Goal: Task Accomplishment & Management: Complete application form

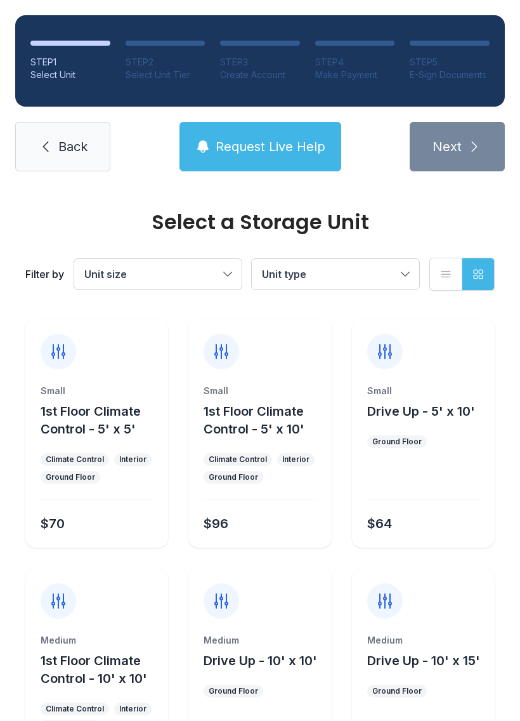
click at [208, 270] on span "Unit size" at bounding box center [151, 273] width 134 height 15
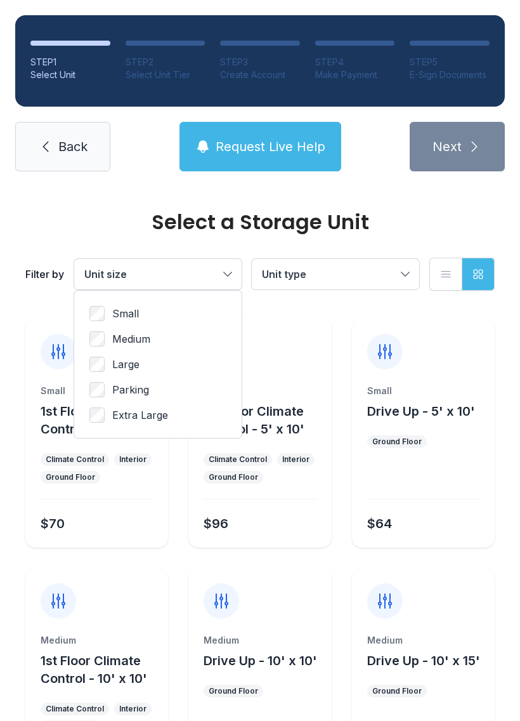
click at [303, 272] on span "Unit type" at bounding box center [284, 274] width 44 height 13
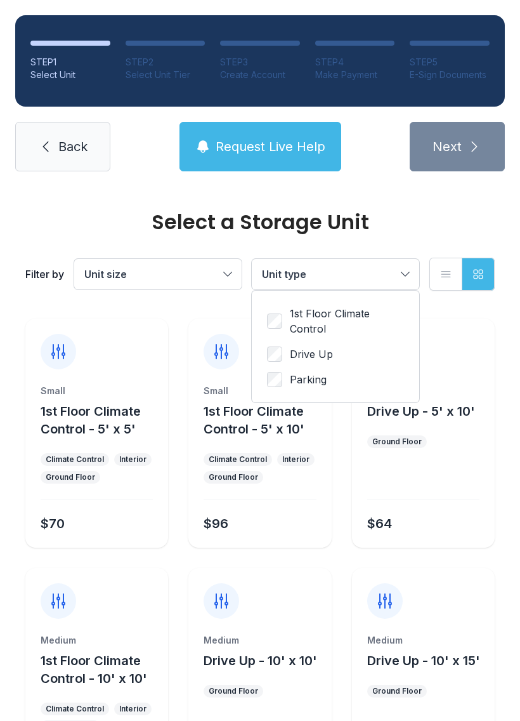
click at [337, 278] on span "Unit type" at bounding box center [329, 273] width 134 height 15
click at [350, 286] on button "Unit type" at bounding box center [335, 274] width 167 height 30
click at [321, 309] on span "1st Floor Climate Control" at bounding box center [347, 321] width 114 height 30
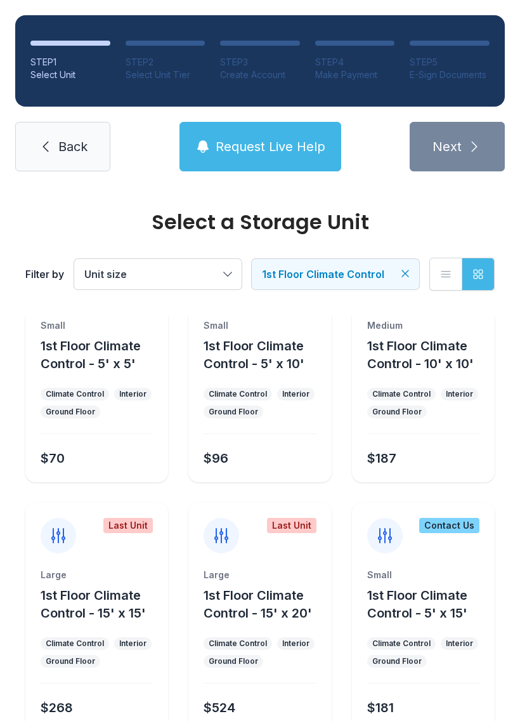
scroll to position [70, 0]
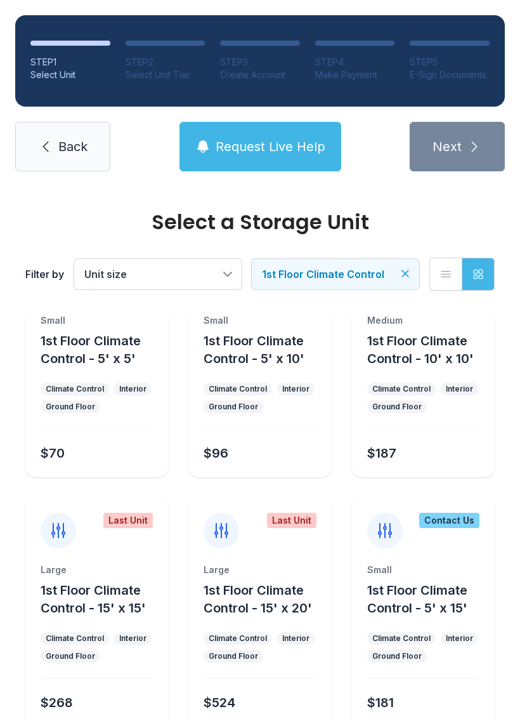
click at [105, 584] on span "1st Floor Climate Control - 15' x 15'" at bounding box center [93, 598] width 105 height 33
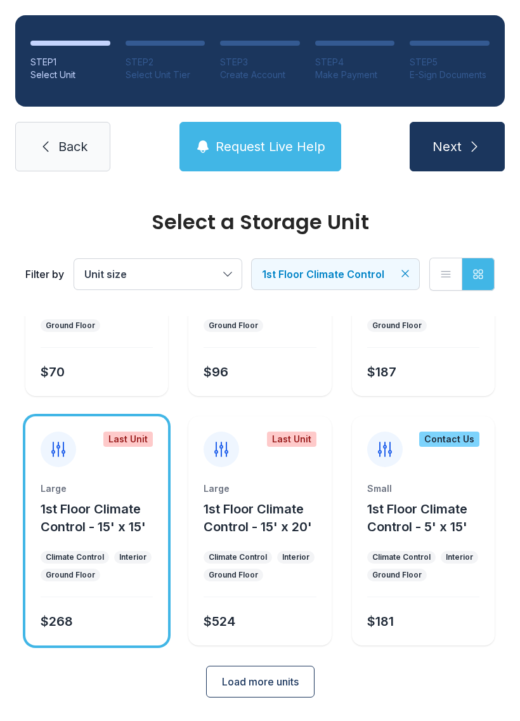
scroll to position [151, 0]
click at [464, 155] on button "Next" at bounding box center [457, 146] width 95 height 49
click at [263, 690] on button "Load more units" at bounding box center [260, 682] width 108 height 32
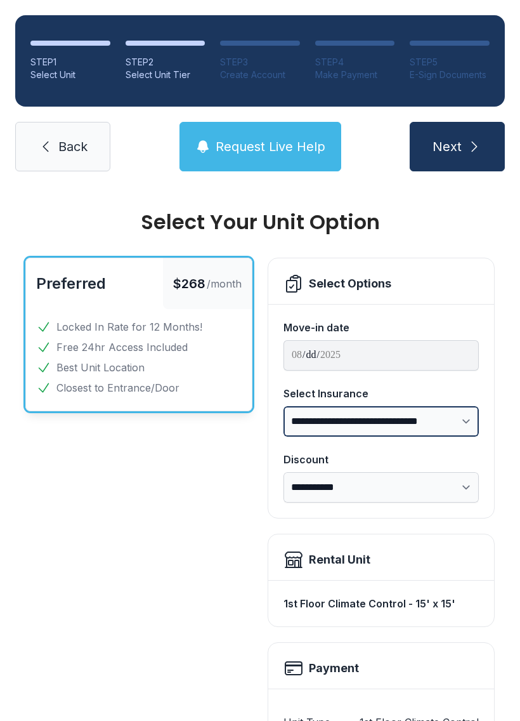
click at [424, 423] on select "**********" at bounding box center [381, 421] width 195 height 30
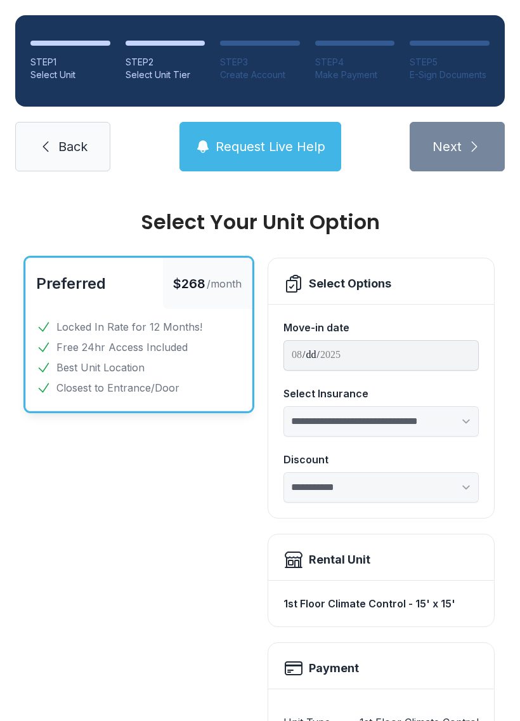
select select "****"
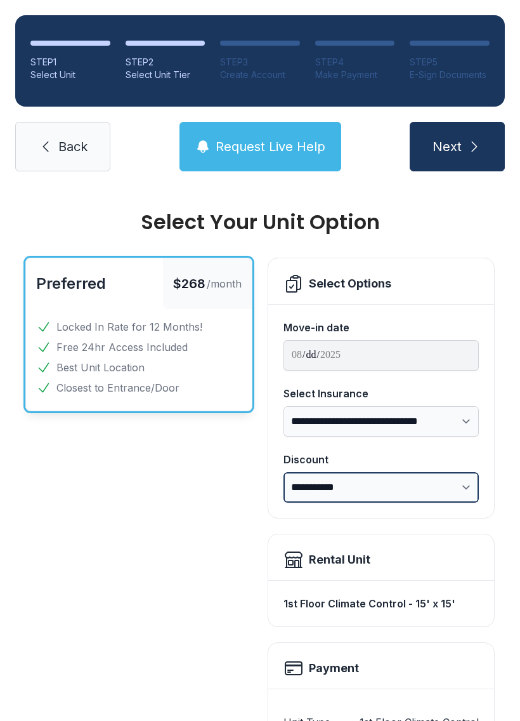
click at [330, 490] on select "**********" at bounding box center [381, 487] width 195 height 30
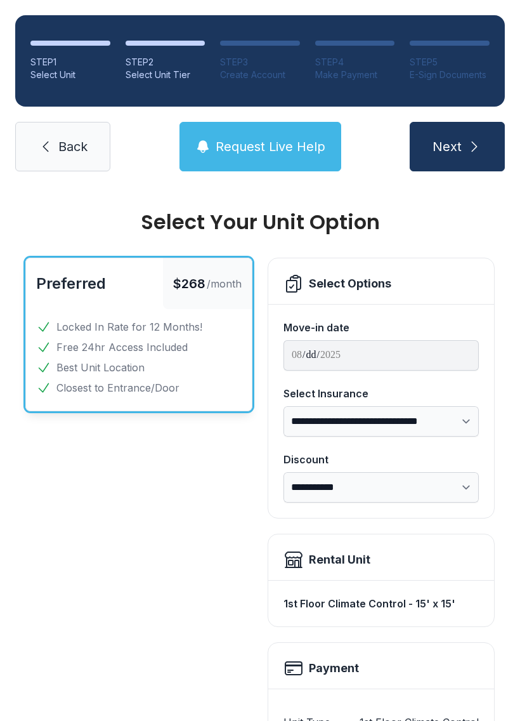
click at [277, 148] on span "Request Live Help" at bounding box center [271, 147] width 110 height 18
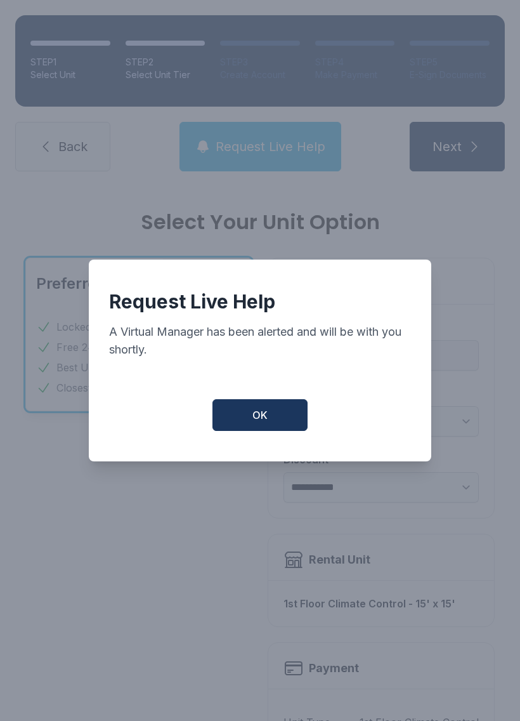
click at [254, 423] on span "OK" at bounding box center [259, 414] width 15 height 15
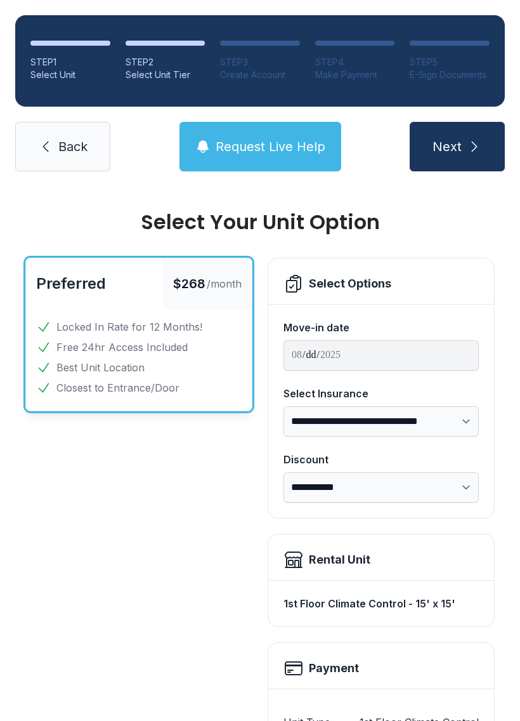
click at [481, 157] on button "Next" at bounding box center [457, 146] width 95 height 49
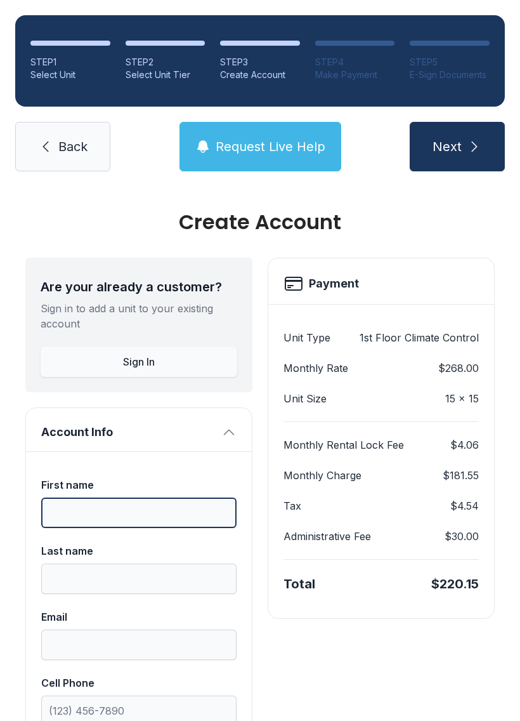
click at [136, 510] on input "First name" at bounding box center [138, 512] width 195 height 30
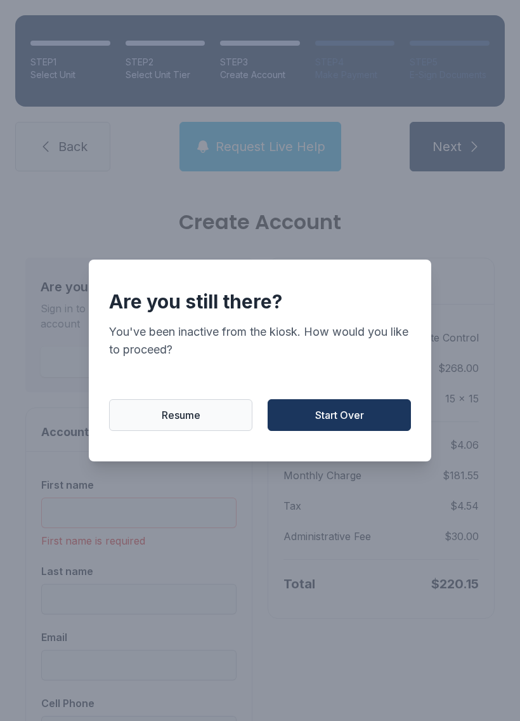
click at [325, 420] on span "Start Over" at bounding box center [339, 414] width 49 height 15
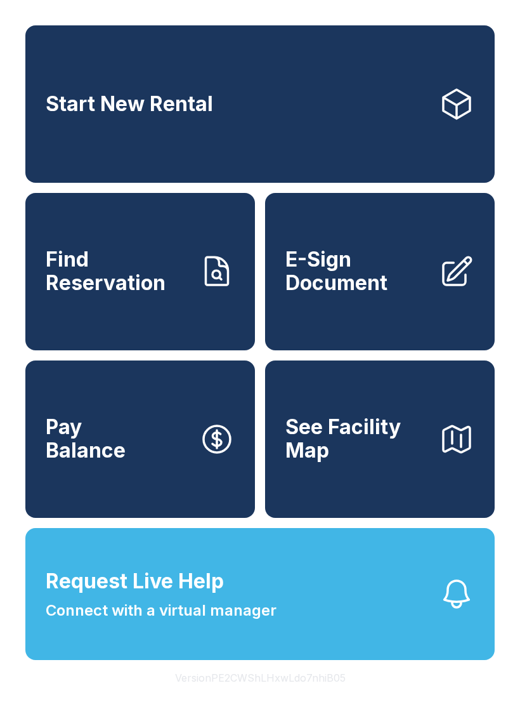
click at [434, 252] on link "E-Sign Document" at bounding box center [380, 271] width 230 height 157
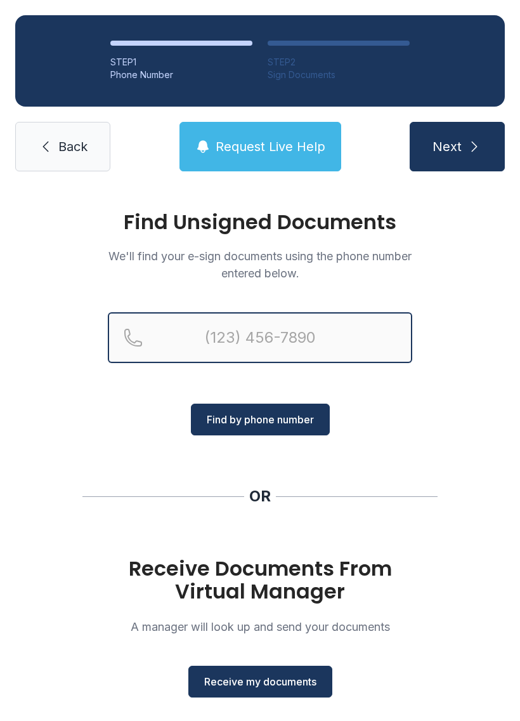
click at [304, 331] on input "Reservation phone number" at bounding box center [260, 337] width 305 height 51
type input "[PHONE_NUMBER]"
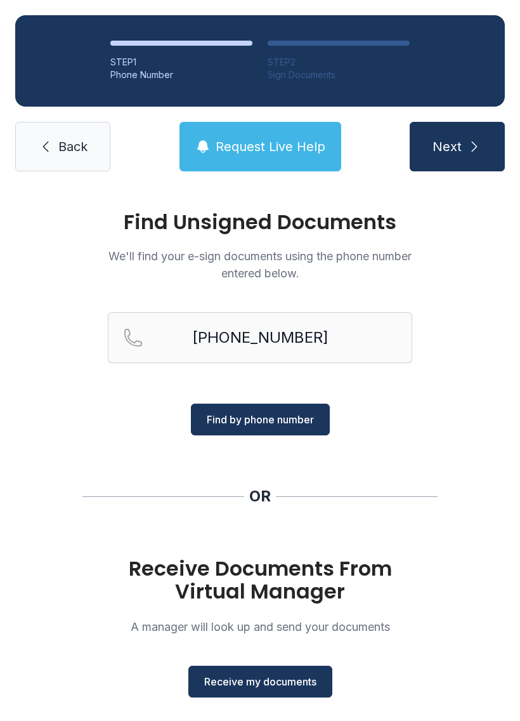
click at [291, 419] on span "Find by phone number" at bounding box center [260, 419] width 107 height 15
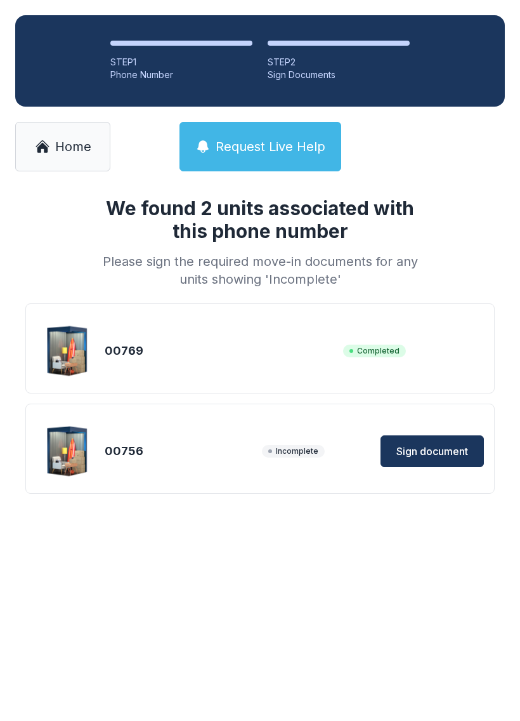
click at [444, 449] on span "Sign document" at bounding box center [433, 450] width 72 height 15
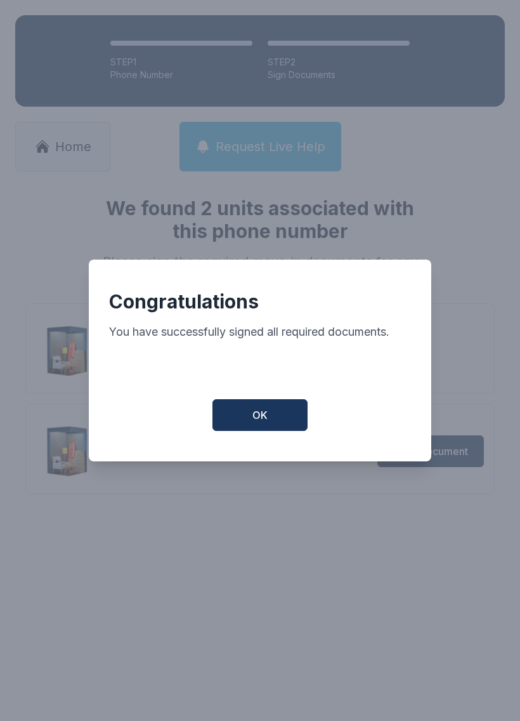
click at [260, 420] on span "OK" at bounding box center [259, 414] width 15 height 15
